Goal: Task Accomplishment & Management: Manage account settings

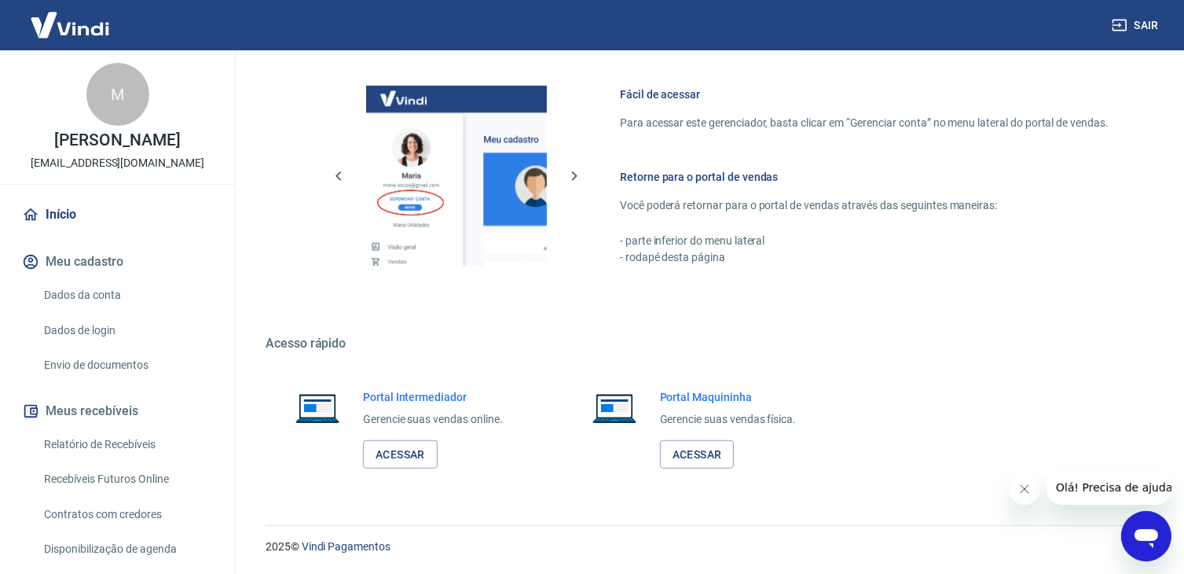
scroll to position [971, 0]
click at [75, 307] on link "Dados da conta" at bounding box center [127, 295] width 178 height 32
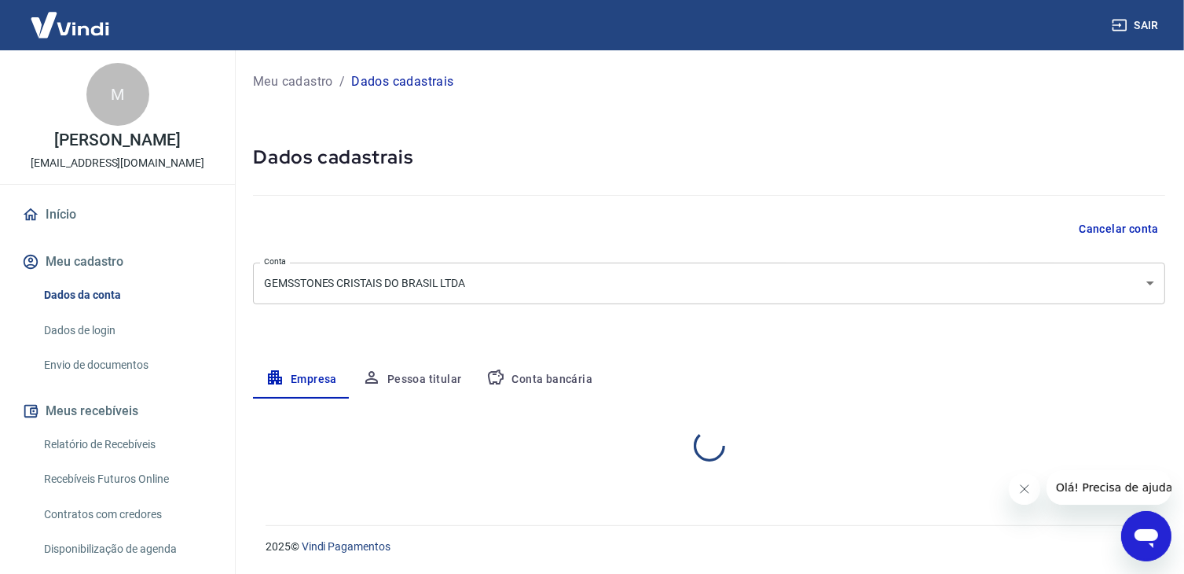
select select "MG"
select select "business"
click at [533, 369] on button "Conta bancária" at bounding box center [539, 380] width 131 height 38
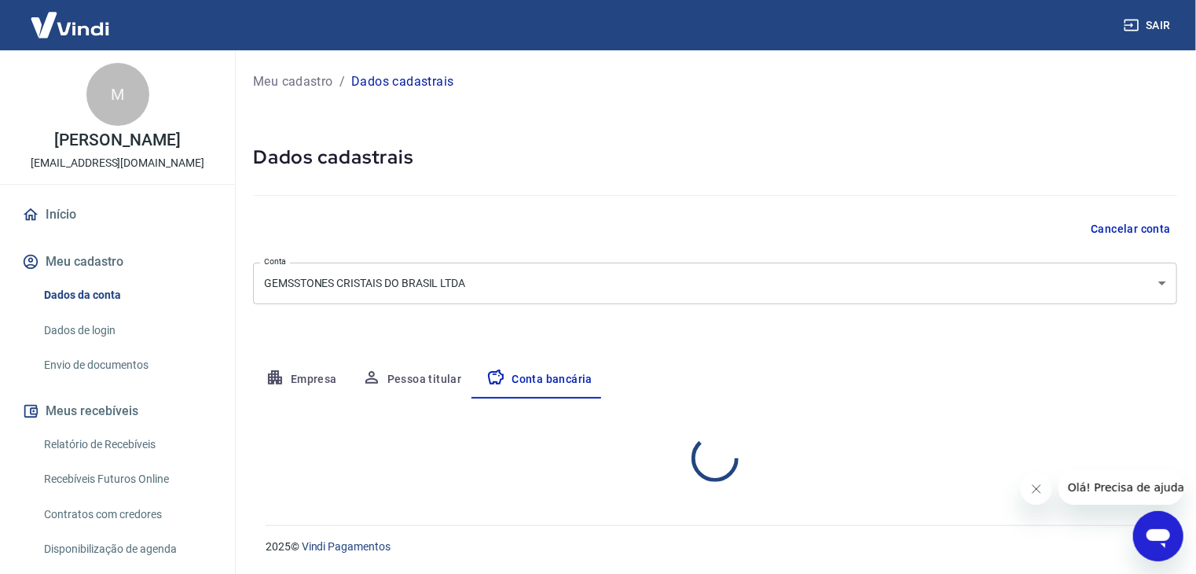
select select "1"
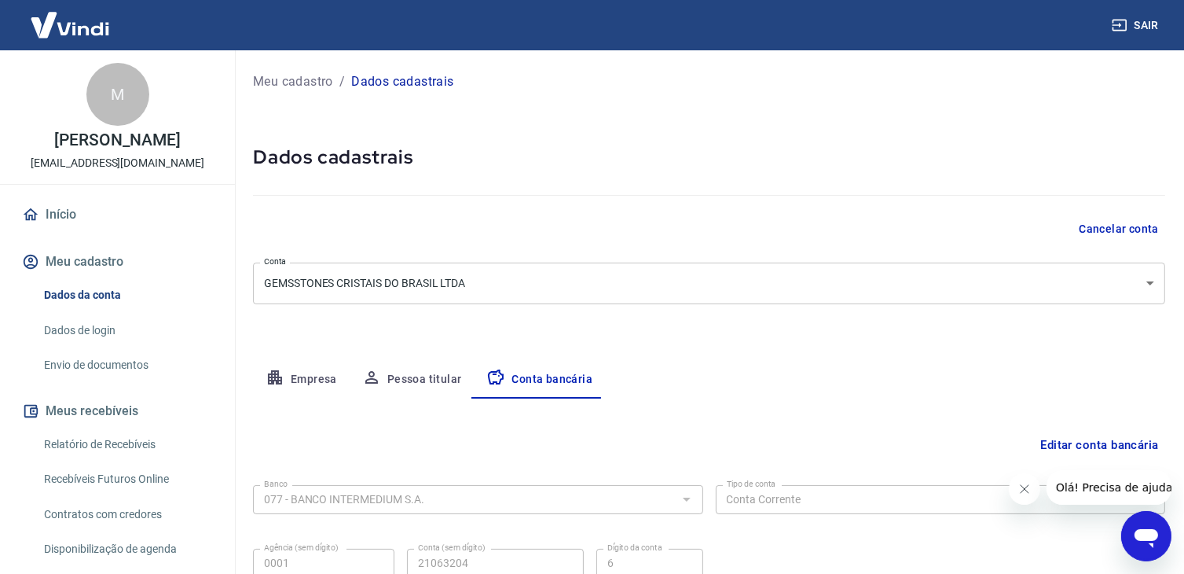
scroll to position [141, 0]
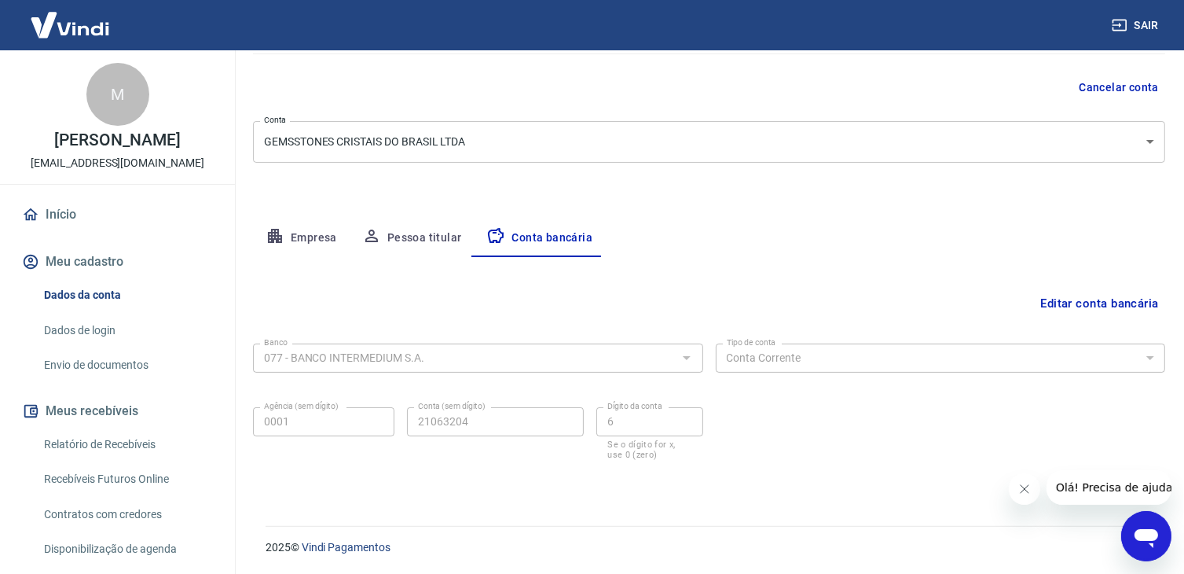
click at [1122, 302] on button "Editar conta bancária" at bounding box center [1099, 303] width 131 height 30
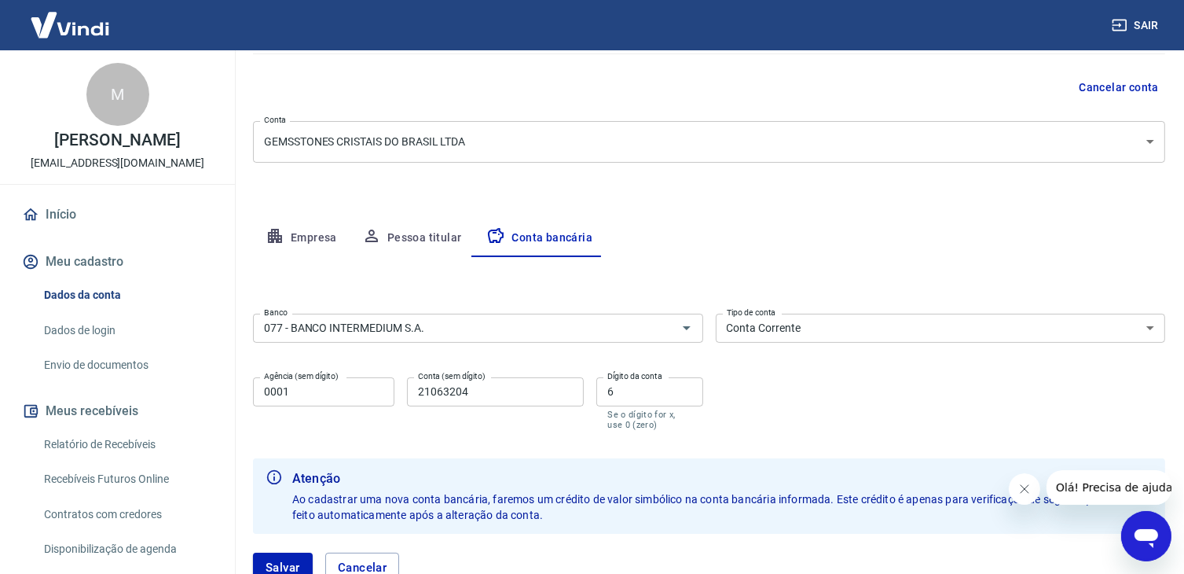
click at [479, 386] on input "21063204" at bounding box center [495, 391] width 177 height 29
type input "2"
type input "6773209"
click at [626, 388] on input "6" at bounding box center [650, 391] width 106 height 29
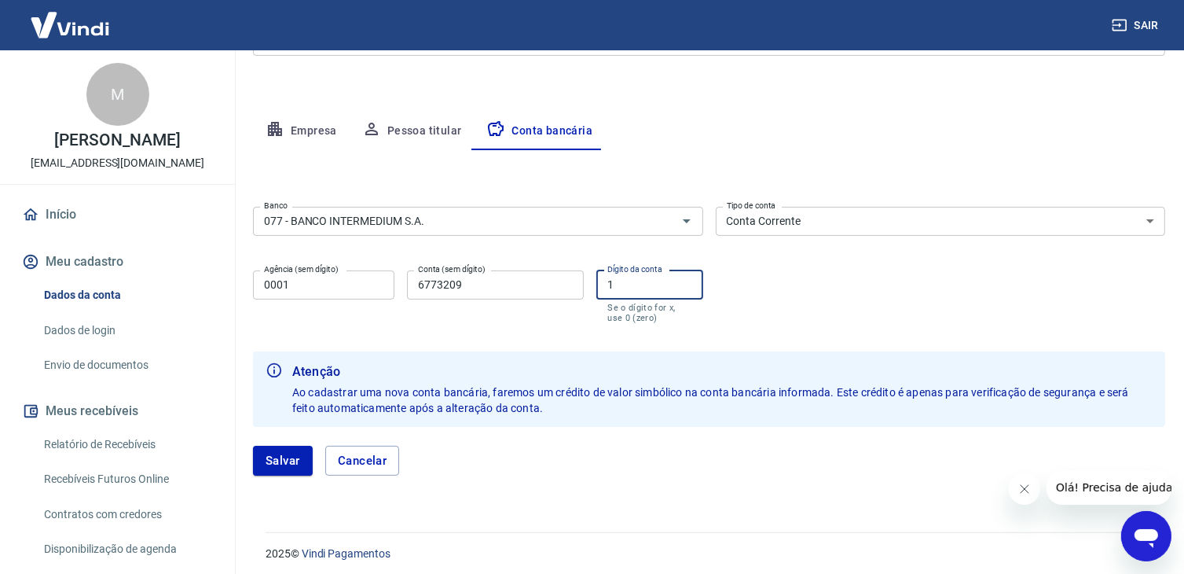
scroll to position [255, 0]
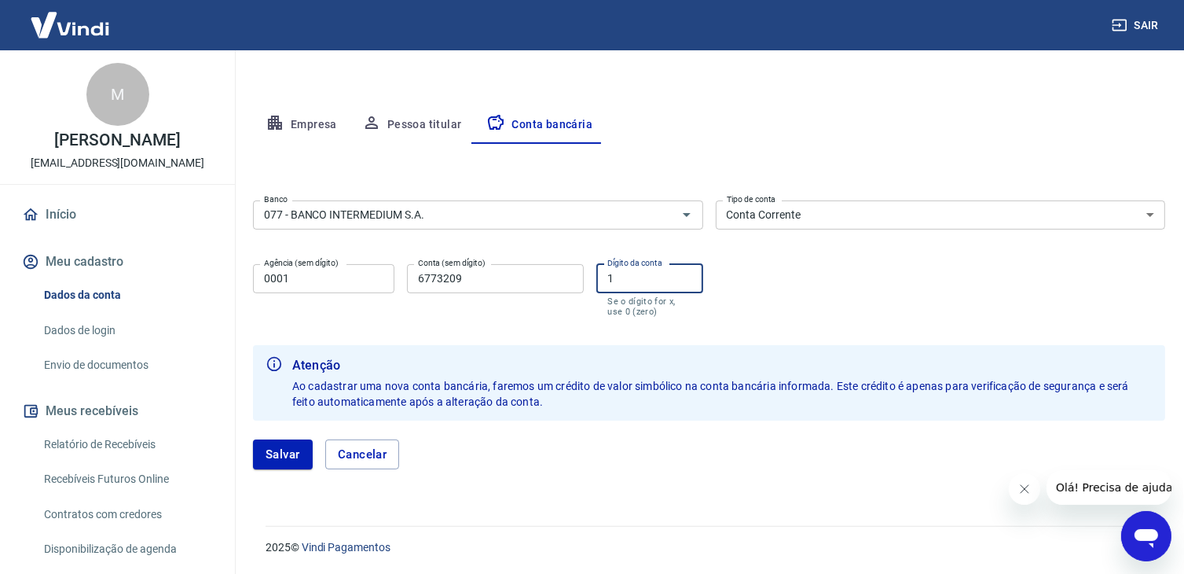
type input "1"
click at [478, 277] on input "6773209" at bounding box center [495, 278] width 177 height 29
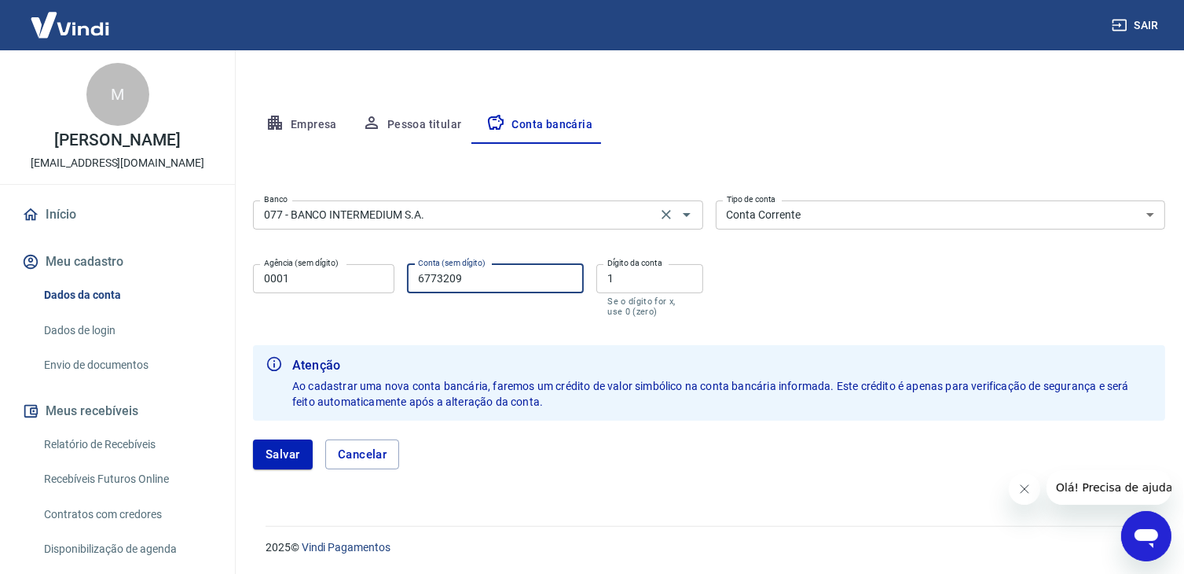
click at [580, 211] on input "077 - BANCO INTERMEDIUM S.A." at bounding box center [455, 215] width 395 height 20
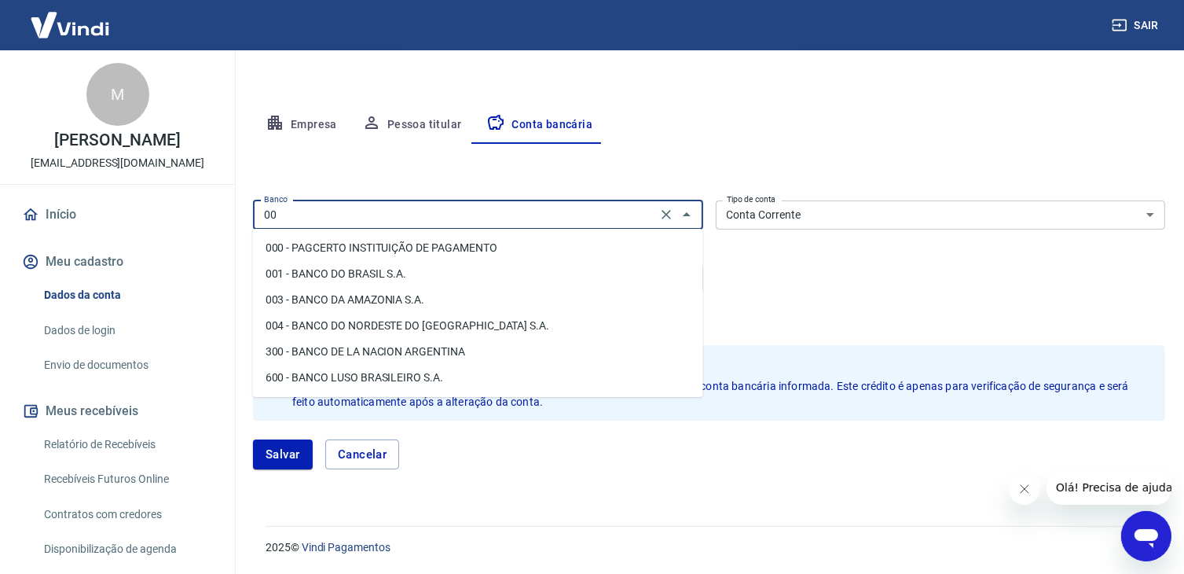
scroll to position [0, 0]
type input "0"
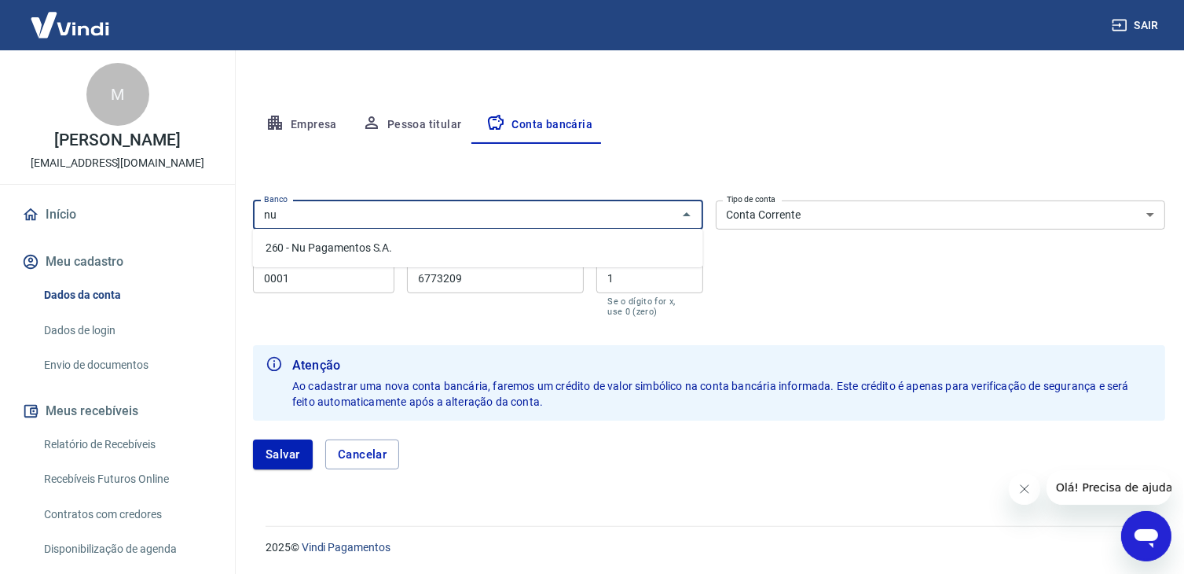
click at [417, 250] on li "260 - Nu Pagamentos S.A." at bounding box center [478, 248] width 450 height 26
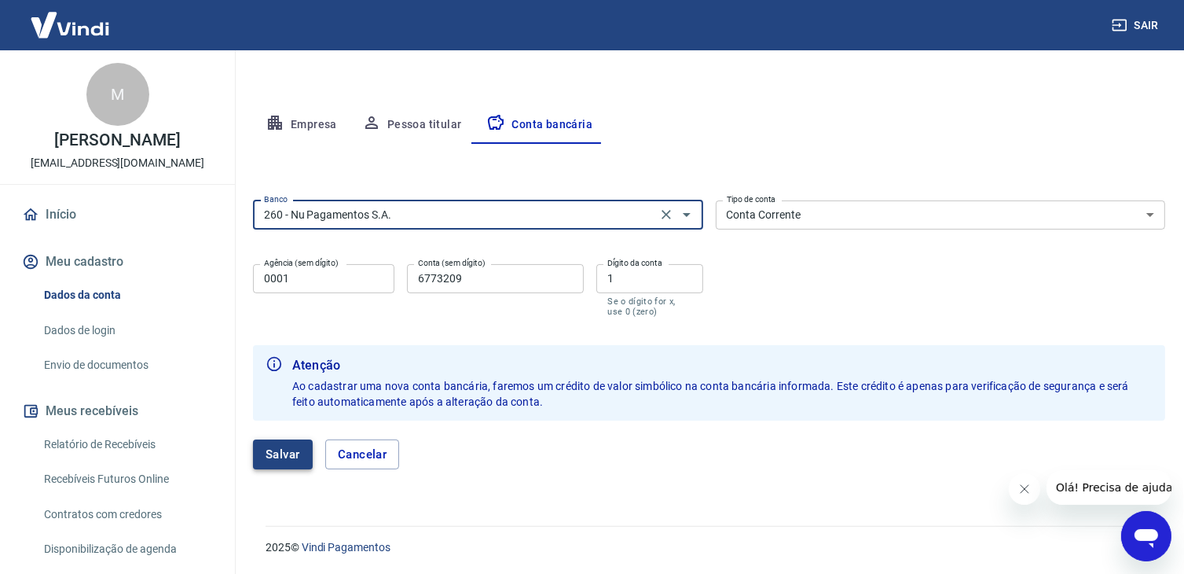
type input "260 - Nu Pagamentos S.A."
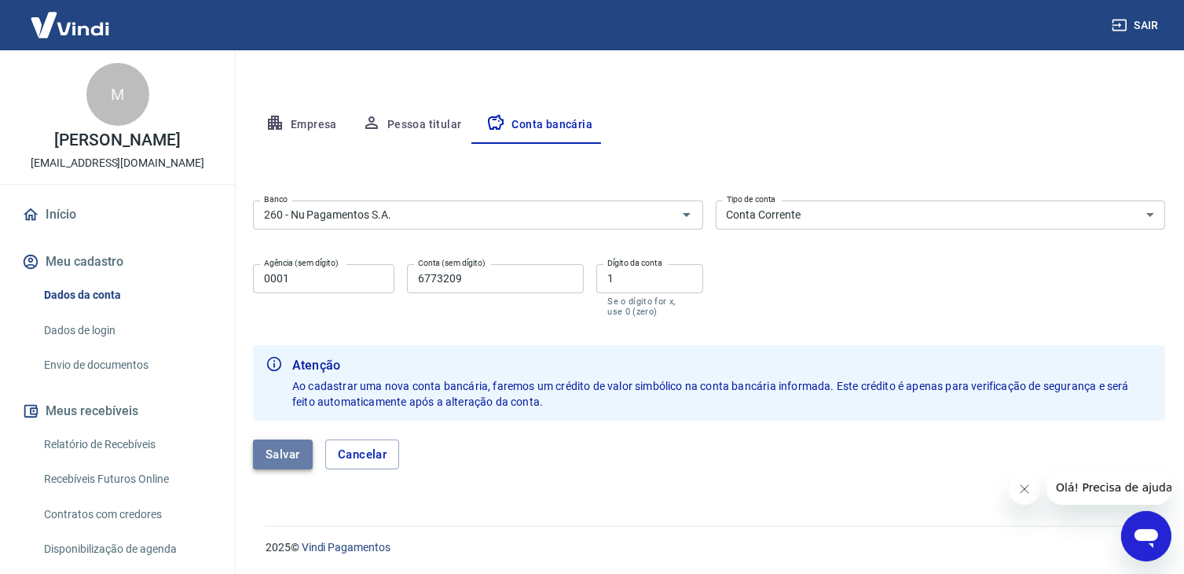
click at [281, 453] on button "Salvar" at bounding box center [283, 454] width 60 height 30
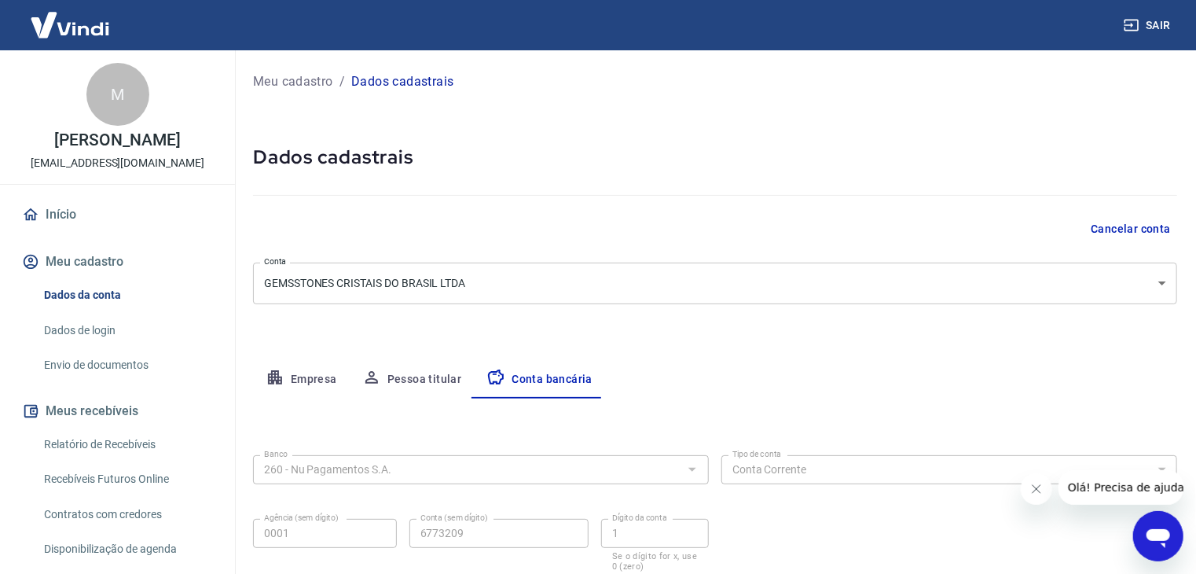
select select "1"
